Goal: Transaction & Acquisition: Obtain resource

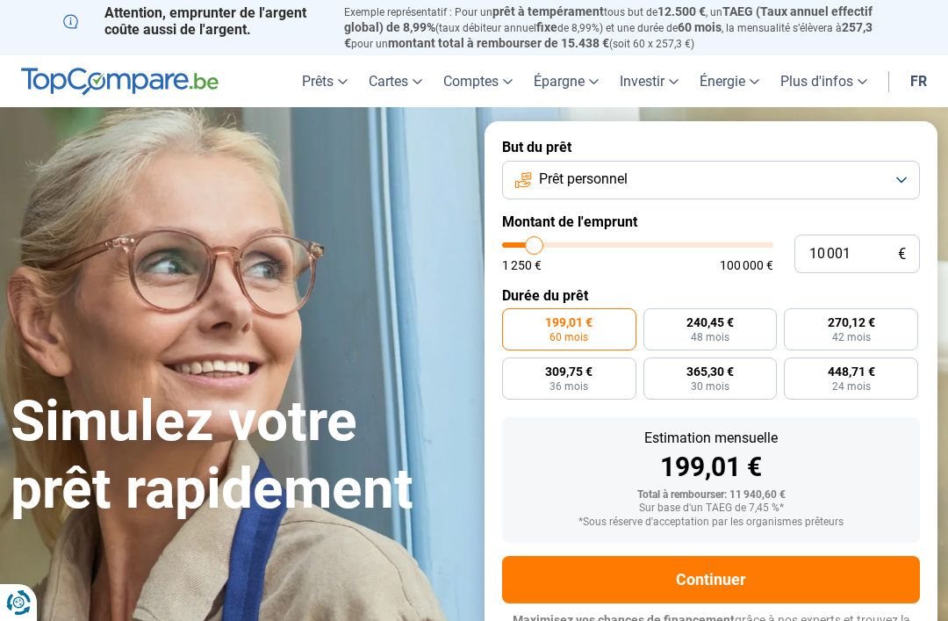
click at [897, 170] on button "Prêt personnel" at bounding box center [711, 180] width 418 height 39
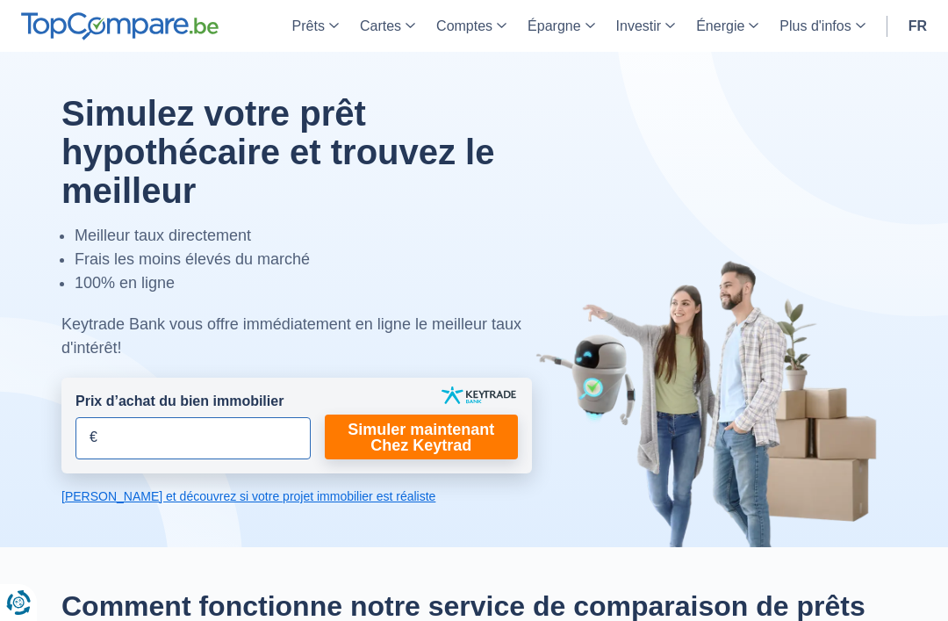
click at [205, 443] on input "Prix d’achat du bien immobilier" at bounding box center [192, 438] width 235 height 42
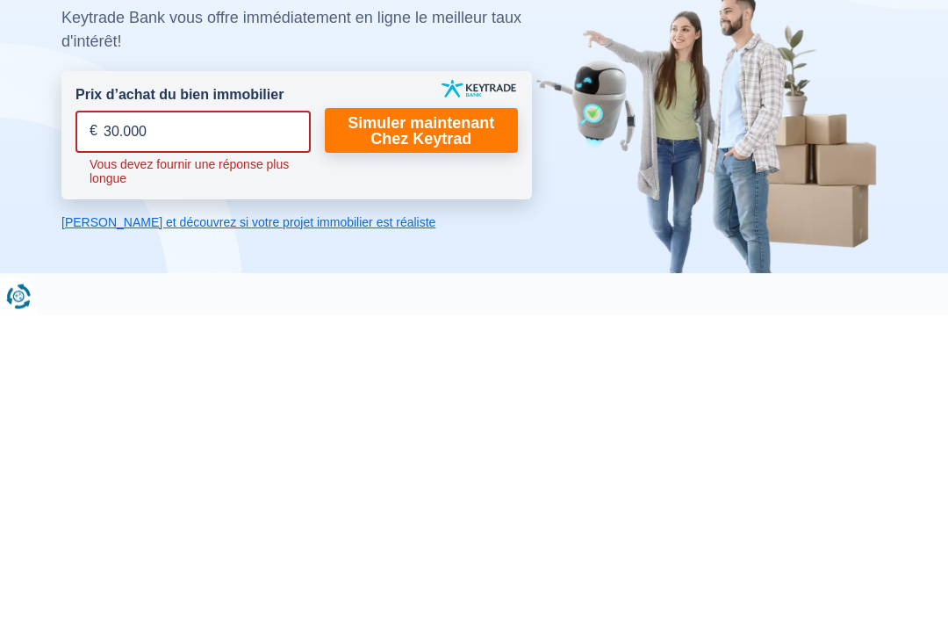
type input "300.000"
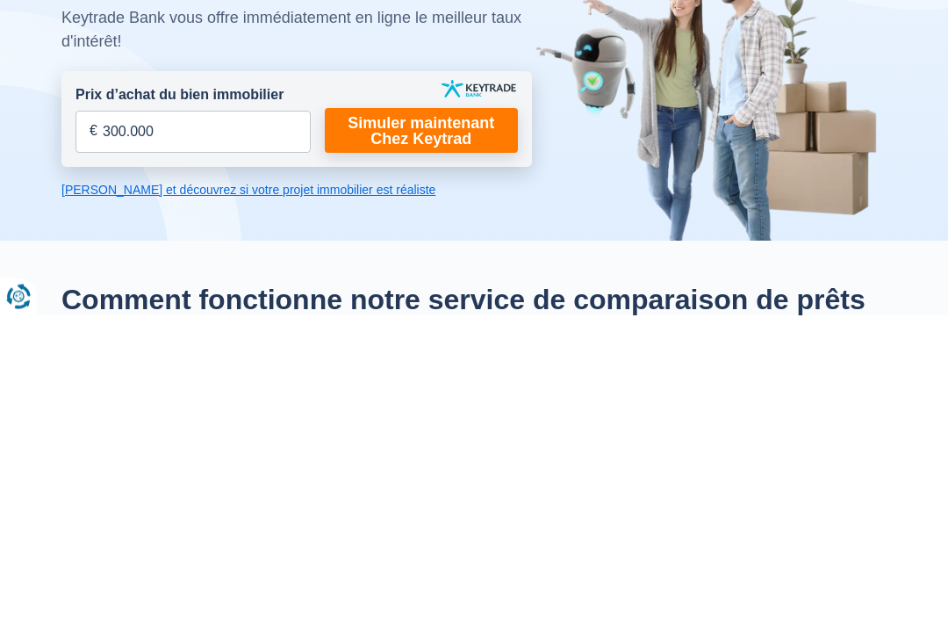
click at [303, 487] on link "Calculez et découvrez si votre projet immobilier est réaliste" at bounding box center [296, 496] width 470 height 18
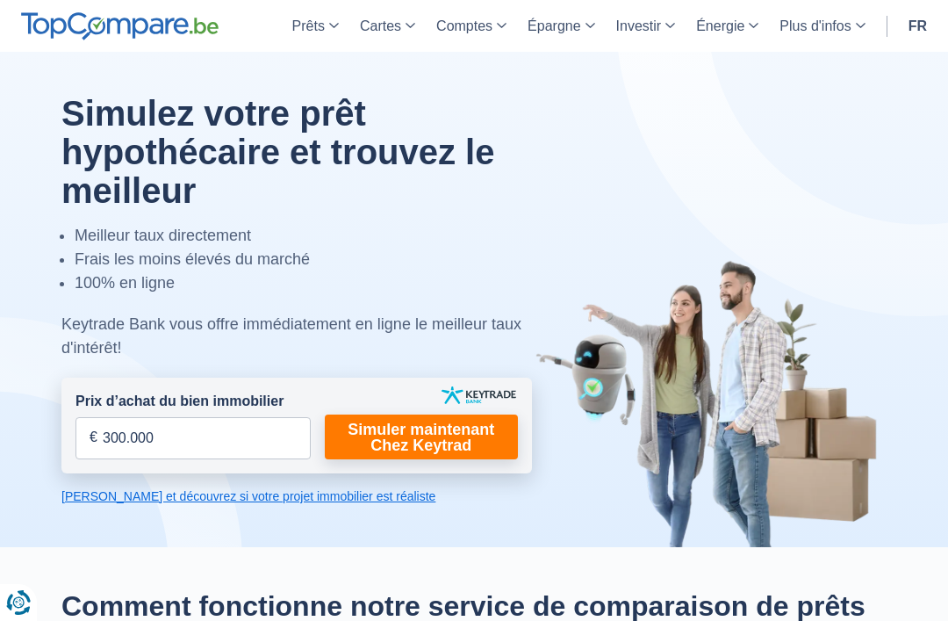
click at [452, 436] on link "Simuler maintenant Chez Keytrad" at bounding box center [421, 436] width 193 height 45
click at [425, 425] on link "Simuler maintenant Chez Keytrad" at bounding box center [421, 436] width 193 height 45
click at [433, 422] on link "Simuler maintenant Chez Keytrad" at bounding box center [421, 436] width 193 height 45
click at [432, 421] on link "Simuler maintenant Chez Keytrad" at bounding box center [421, 436] width 193 height 45
click at [427, 422] on link "Simuler maintenant Chez Keytrad" at bounding box center [421, 436] width 193 height 45
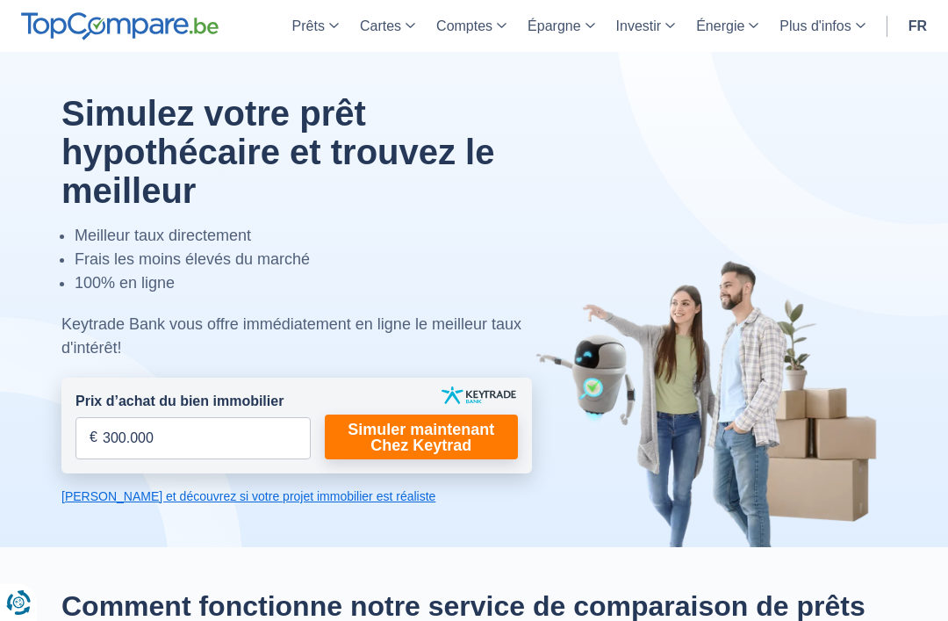
click at [300, 499] on link "Calculez et découvrez si votre projet immobilier est réaliste" at bounding box center [296, 496] width 470 height 18
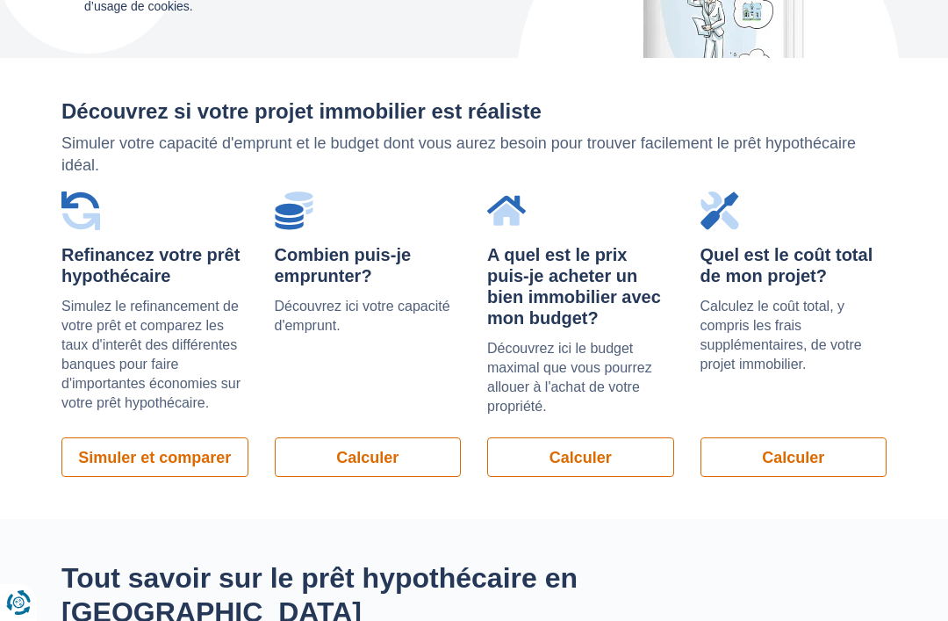
scroll to position [1380, 0]
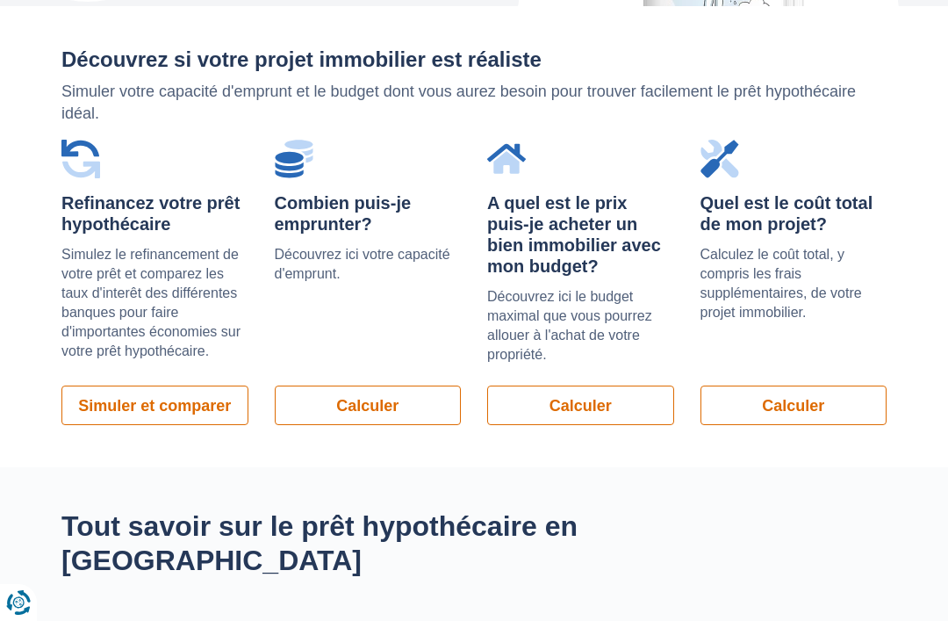
click at [176, 397] on link "Simuler et comparer" at bounding box center [154, 404] width 187 height 39
